Goal: Submit feedback/report problem

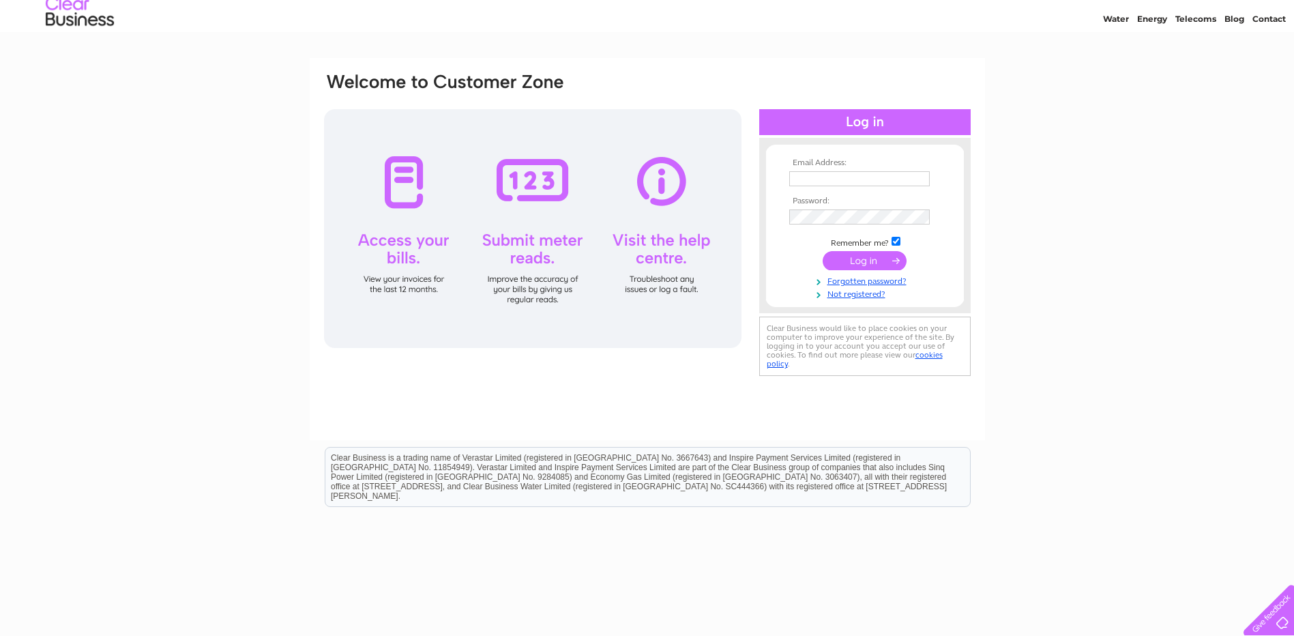
scroll to position [68, 0]
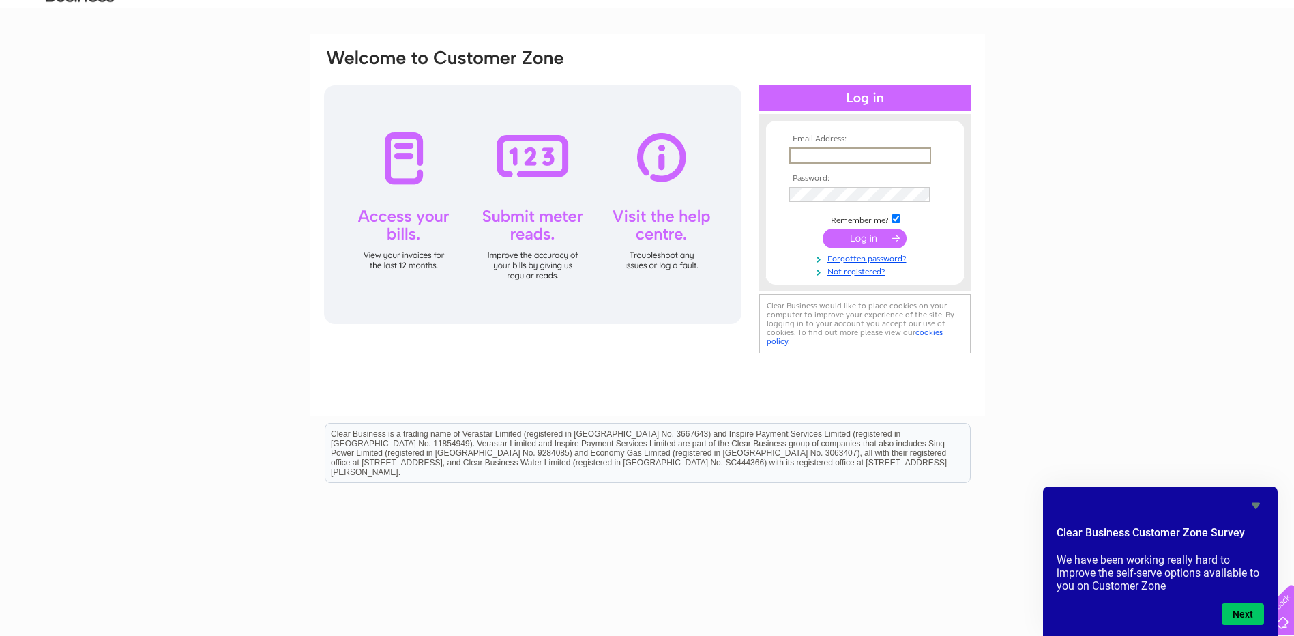
click at [832, 151] on input "text" at bounding box center [860, 155] width 142 height 16
type input "manager@accauseway.org"
click at [823, 229] on input "submit" at bounding box center [865, 238] width 84 height 19
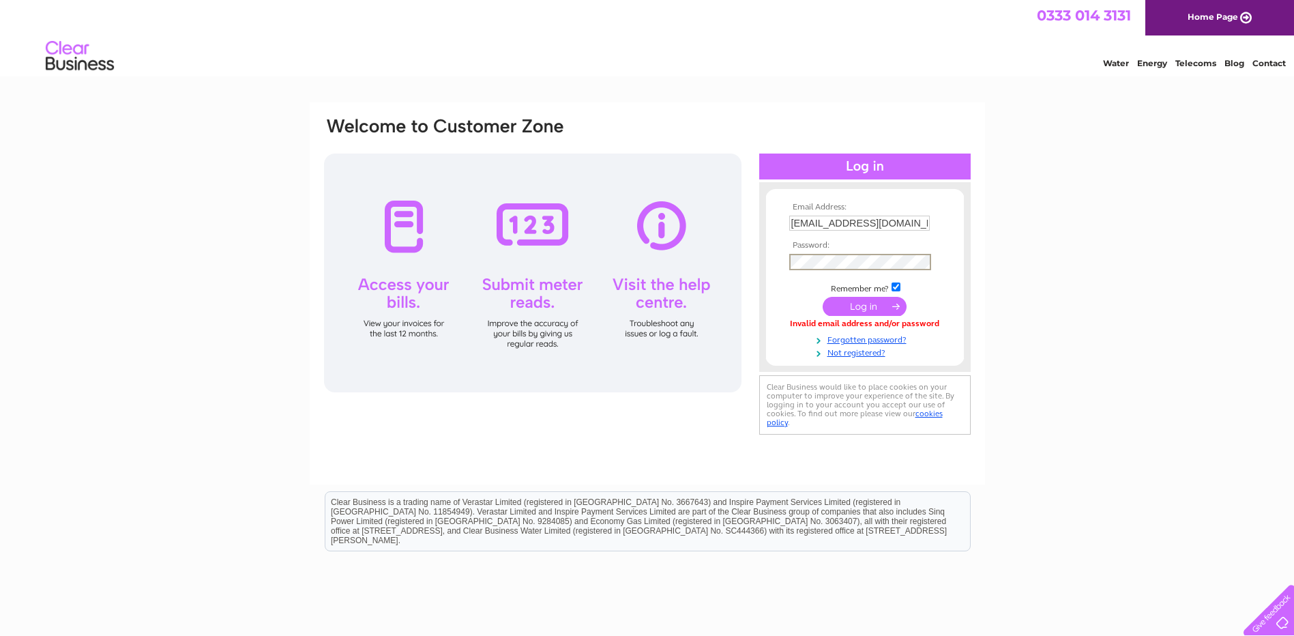
click at [823, 297] on input "submit" at bounding box center [865, 306] width 84 height 19
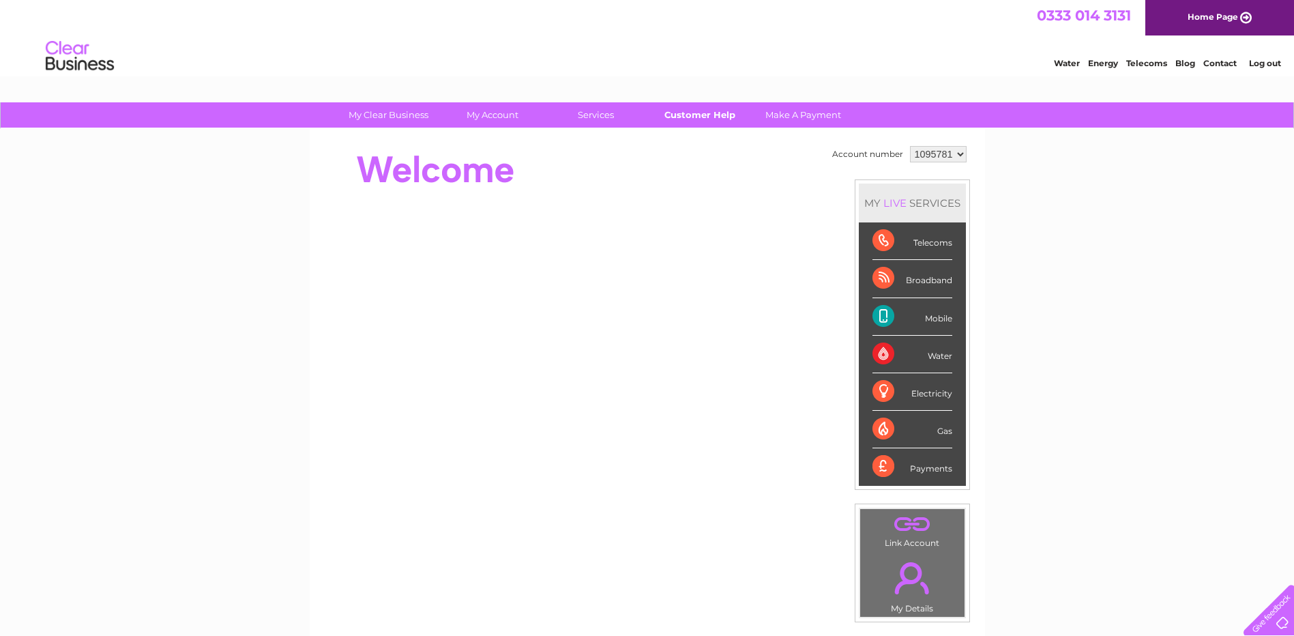
click at [712, 114] on link "Customer Help" at bounding box center [699, 114] width 113 height 25
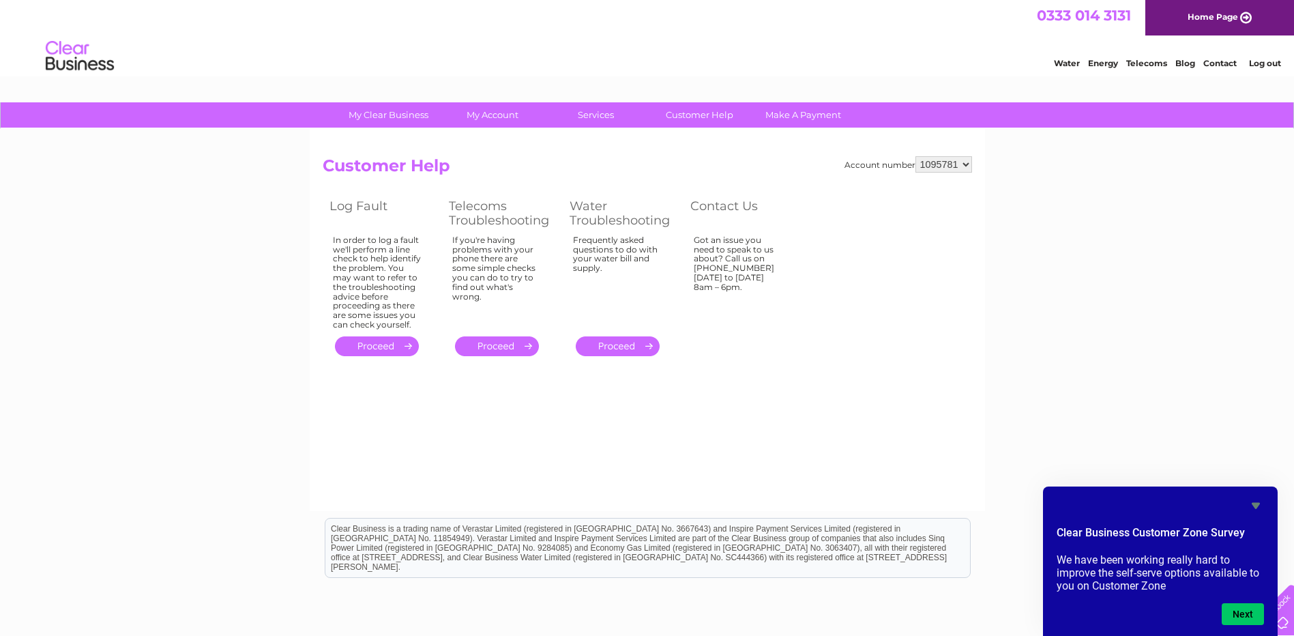
click at [1261, 503] on icon "Hide survey" at bounding box center [1256, 505] width 16 height 16
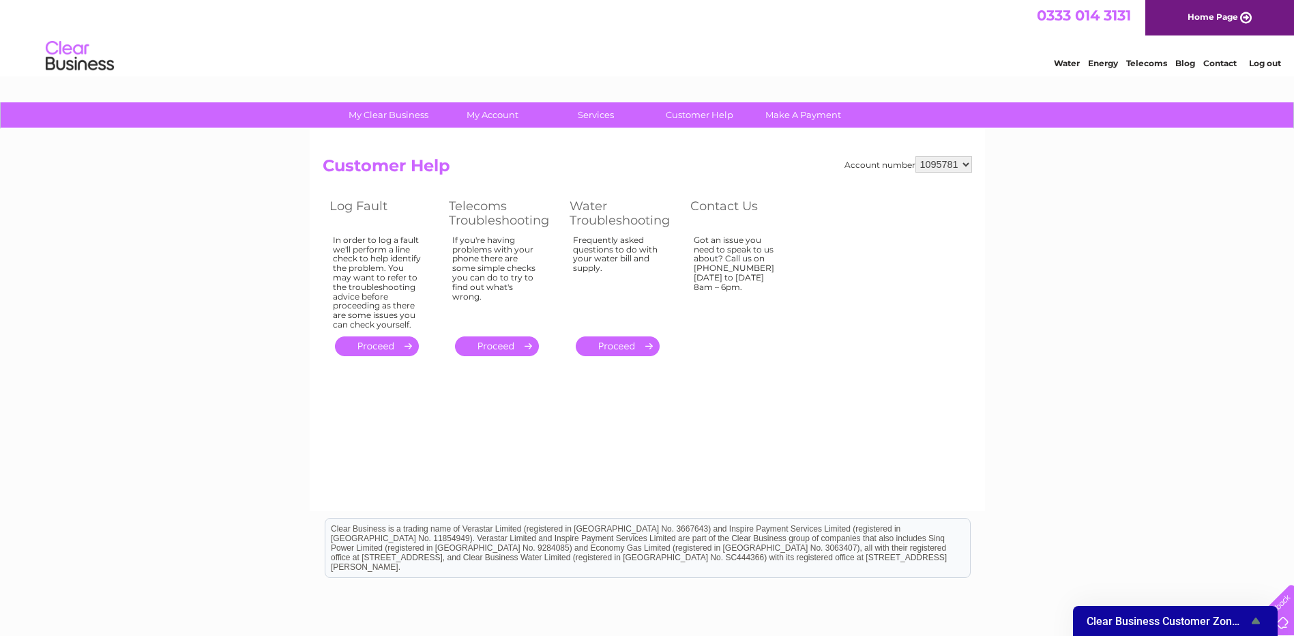
click at [484, 342] on link "." at bounding box center [497, 346] width 84 height 20
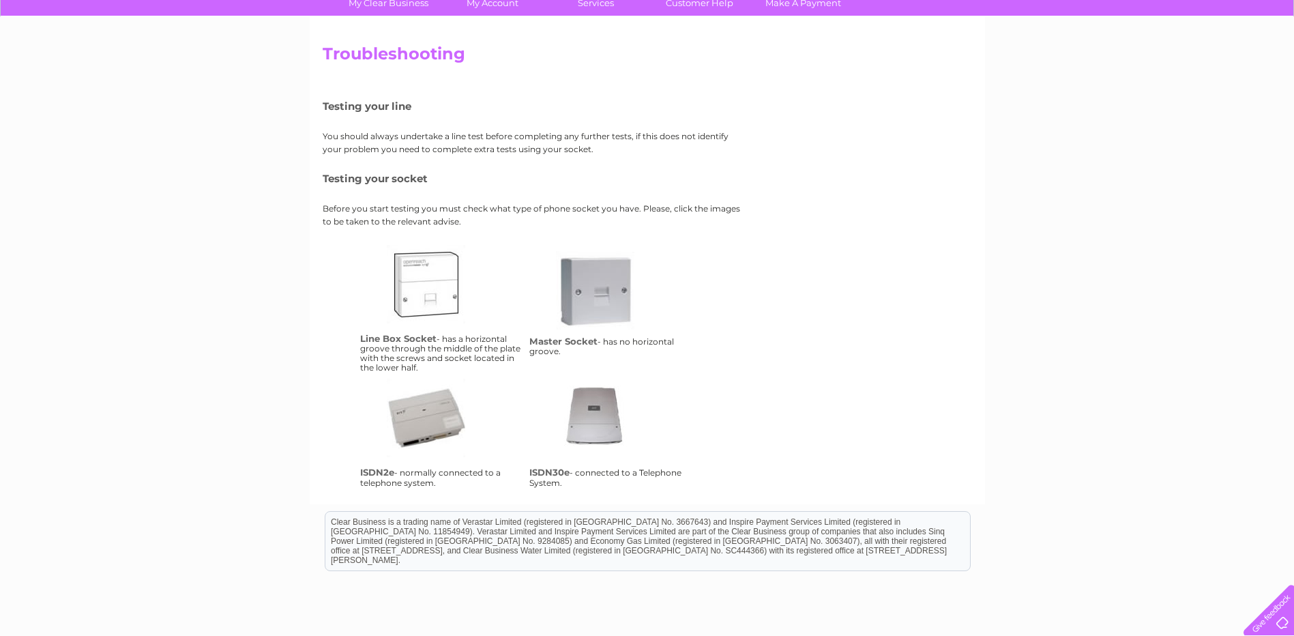
scroll to position [136, 0]
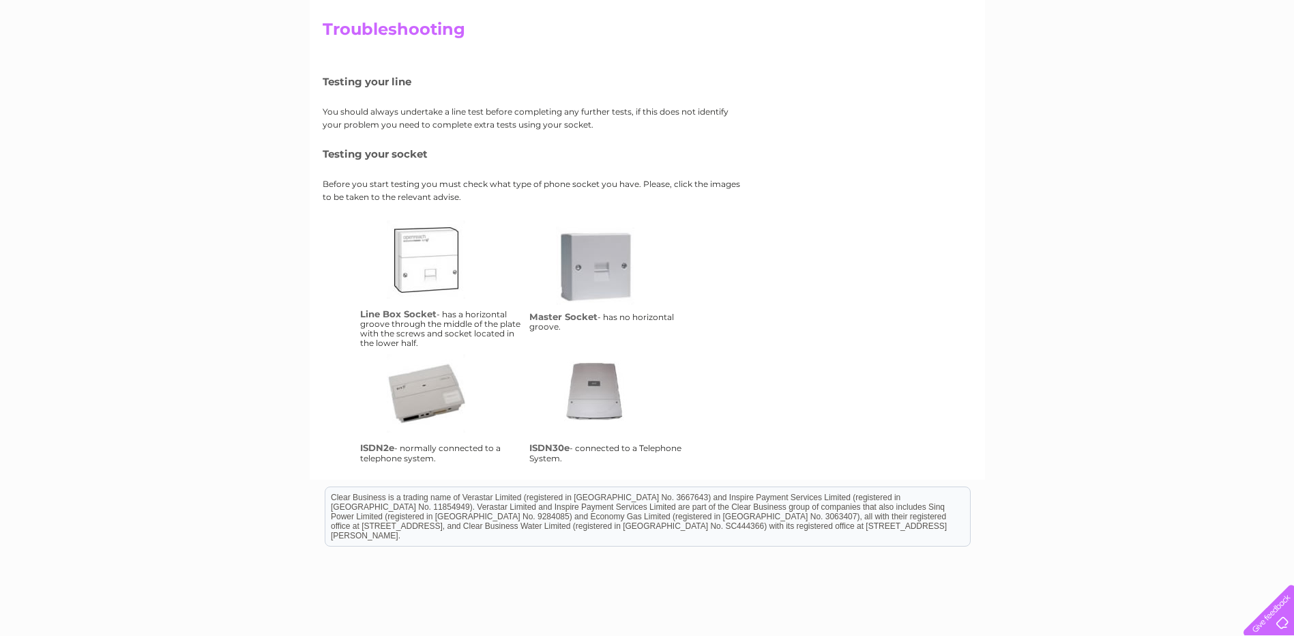
click at [441, 273] on link "lbs" at bounding box center [441, 274] width 109 height 109
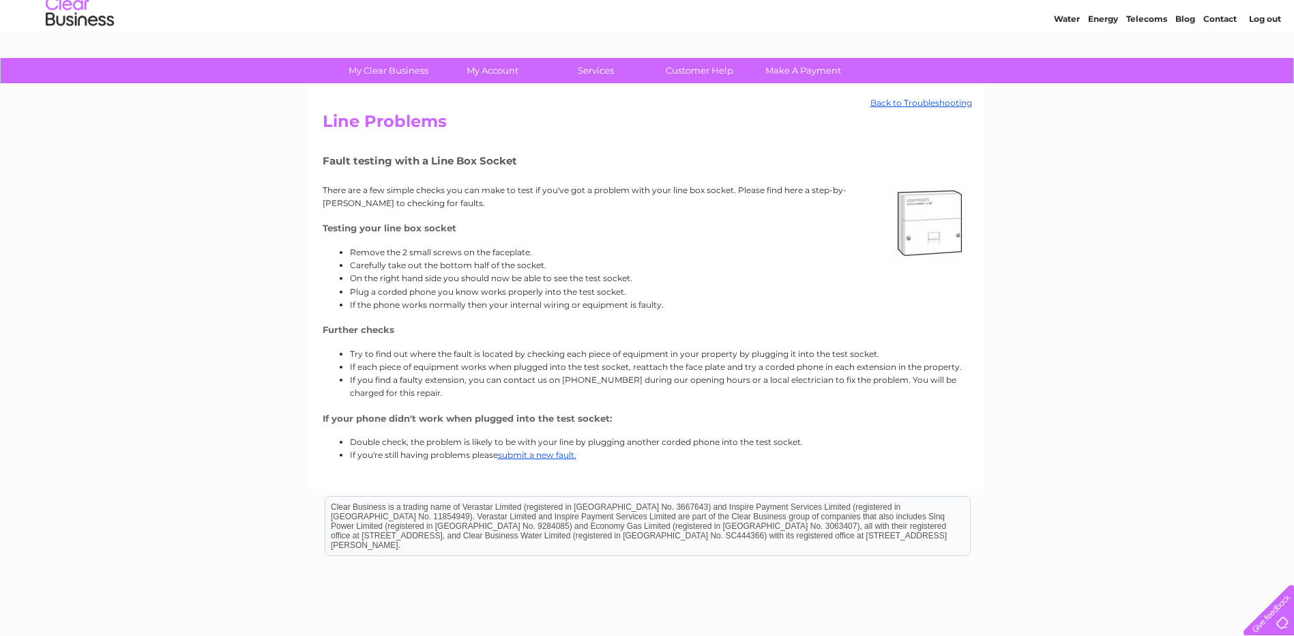
scroll to position [141, 0]
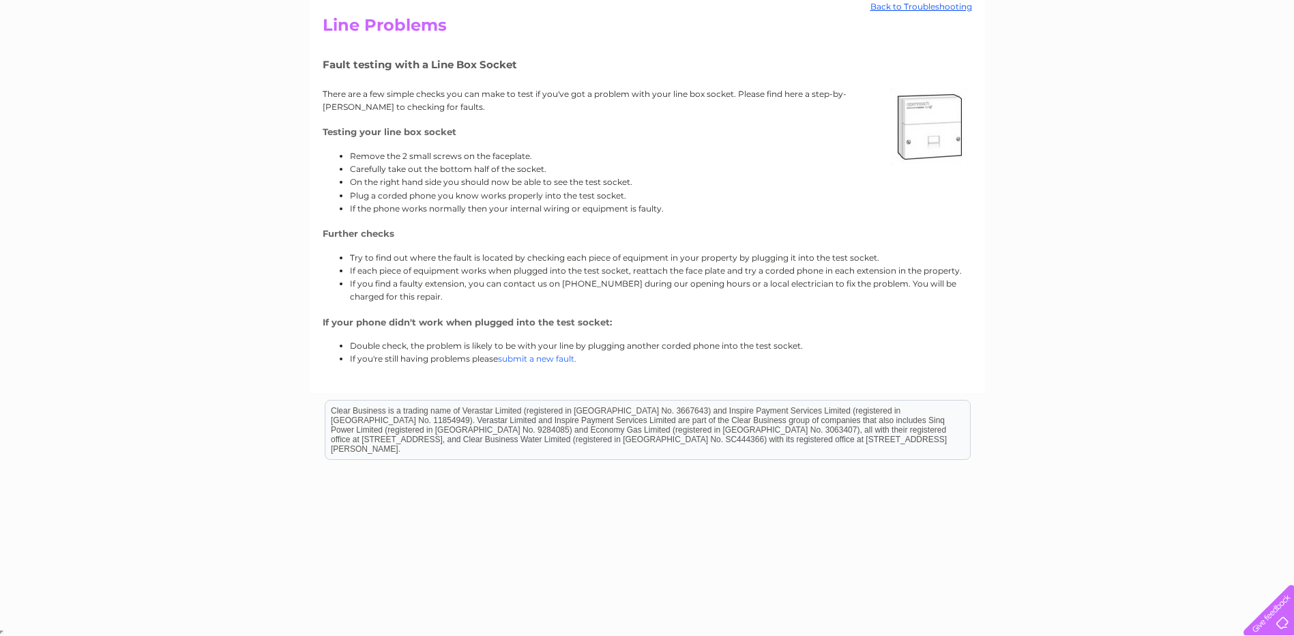
click at [545, 357] on link "submit a new fault." at bounding box center [537, 358] width 78 height 10
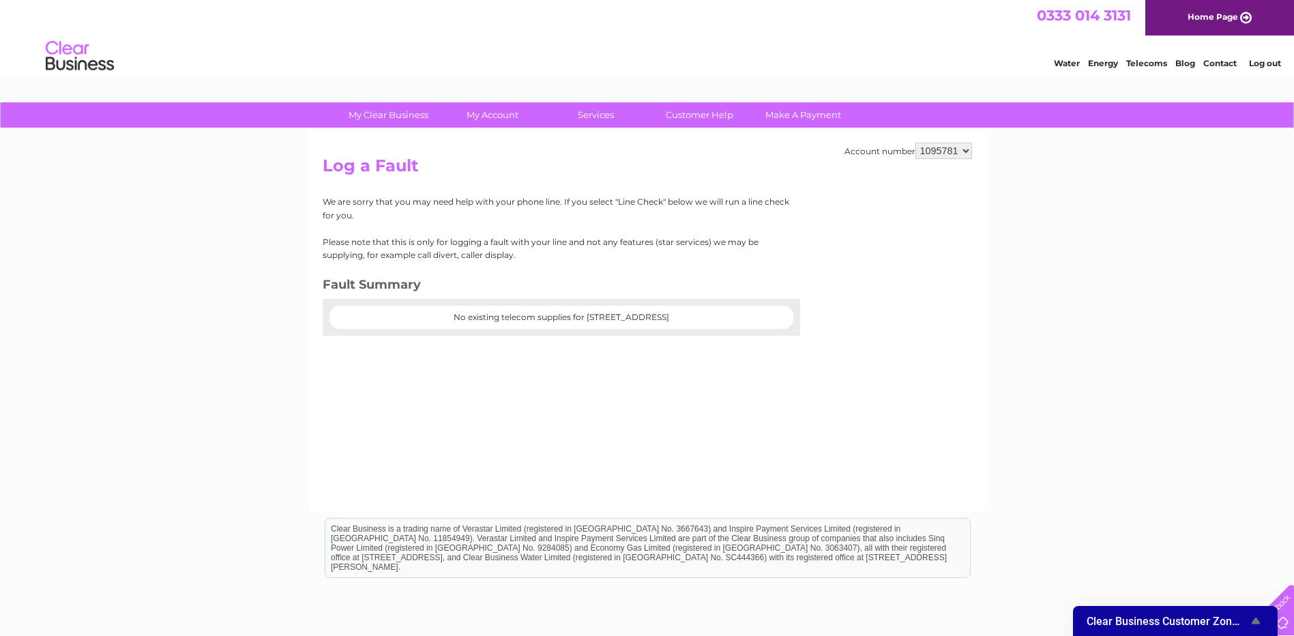
click at [1200, 13] on link "Home Page" at bounding box center [1219, 17] width 149 height 35
